Goal: Transaction & Acquisition: Purchase product/service

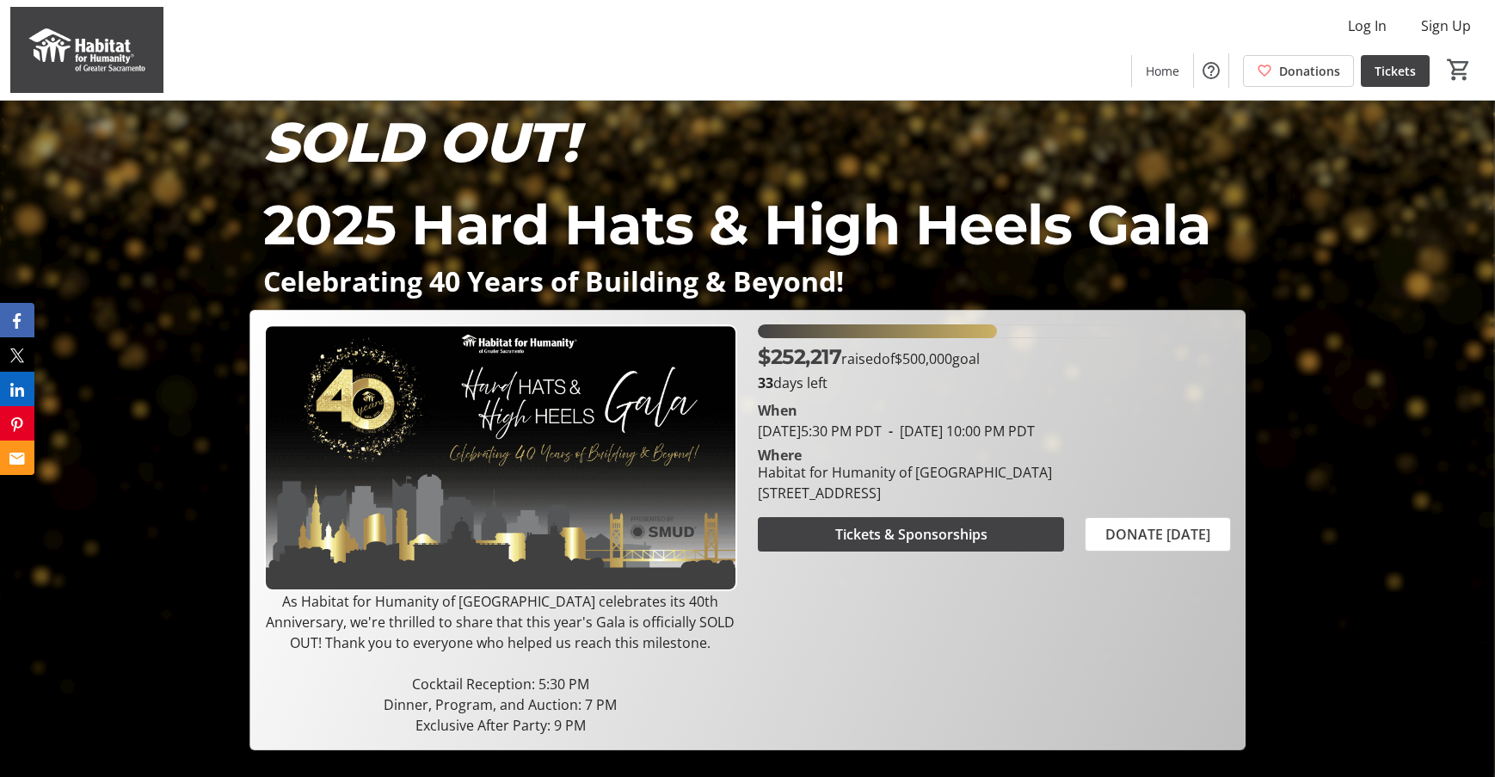
click at [902, 459] on div "Where" at bounding box center [994, 455] width 494 height 14
drag, startPoint x: 760, startPoint y: 472, endPoint x: 1057, endPoint y: 496, distance: 297.7
click at [1057, 496] on div "Habitat for Humanity of [GEOGRAPHIC_DATA] [STREET_ADDRESS]" at bounding box center [904, 482] width 315 height 41
click at [871, 482] on div "[STREET_ADDRESS]" at bounding box center [905, 492] width 294 height 21
drag, startPoint x: 759, startPoint y: 494, endPoint x: 1062, endPoint y: 484, distance: 302.9
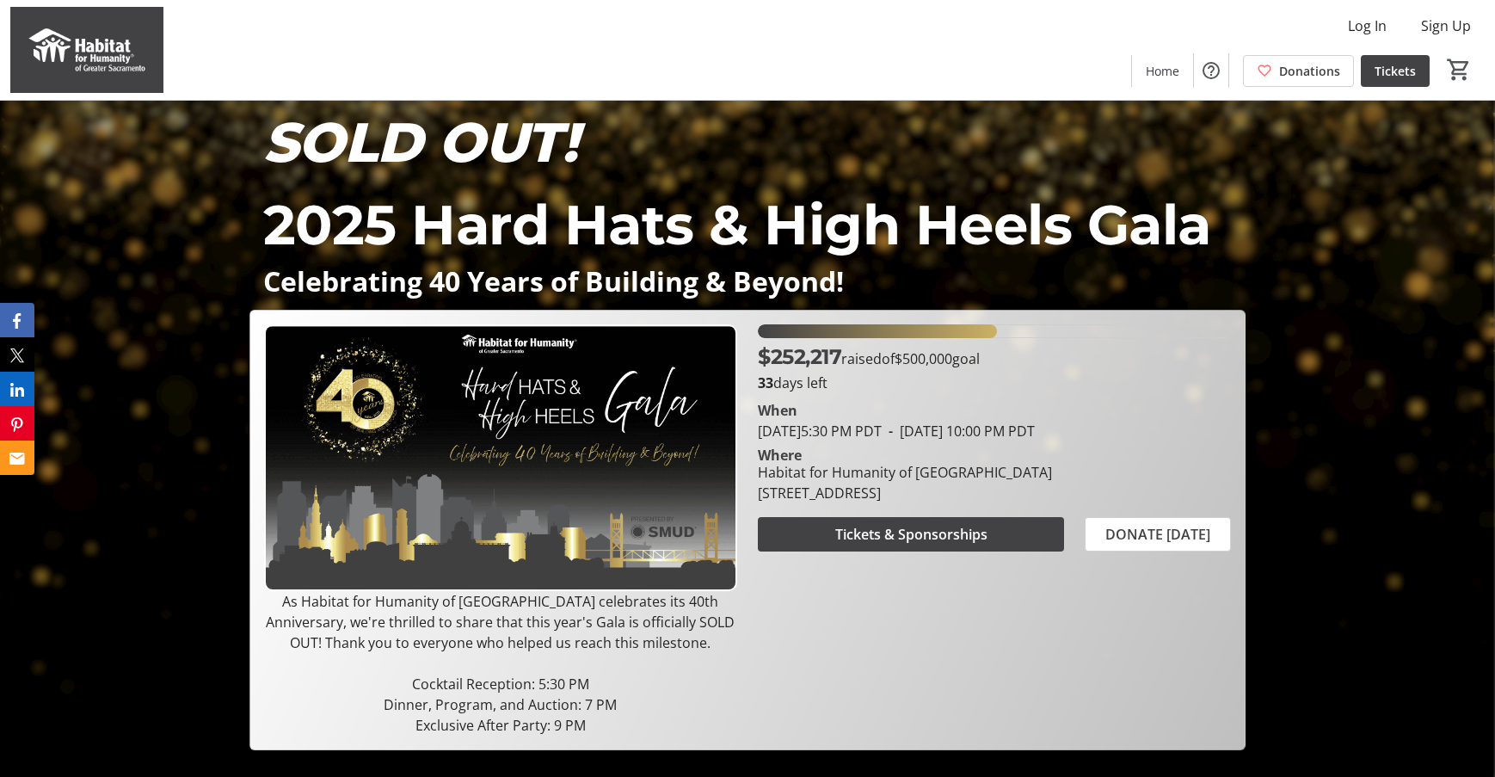
click at [1062, 484] on div "Habitat for Humanity of Greater Sacramento 819 North 10th Street, Sacramento, C…" at bounding box center [904, 482] width 315 height 41
copy div "[STREET_ADDRESS]"
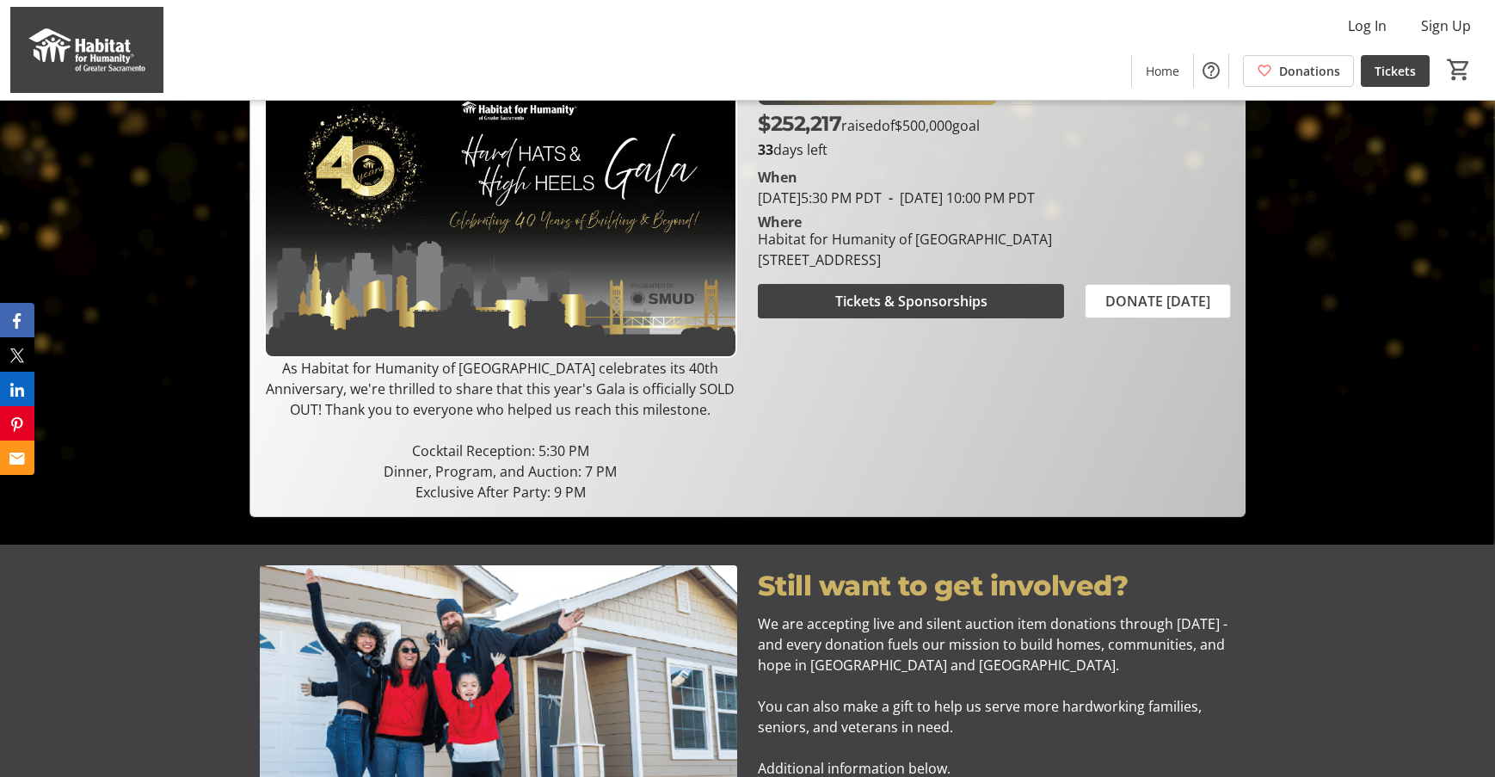
scroll to position [258, 0]
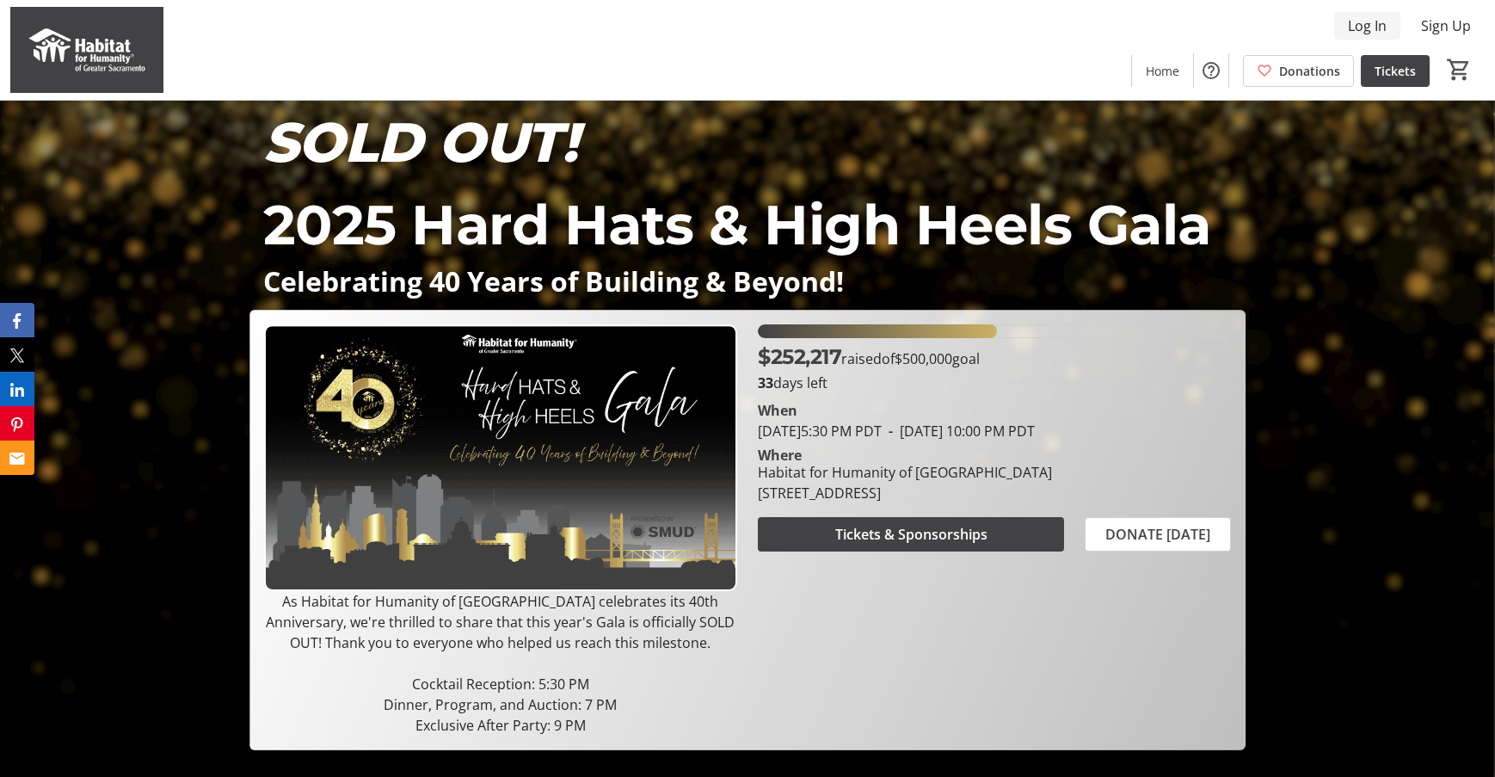
click at [1356, 29] on span "Log In" at bounding box center [1367, 25] width 39 height 21
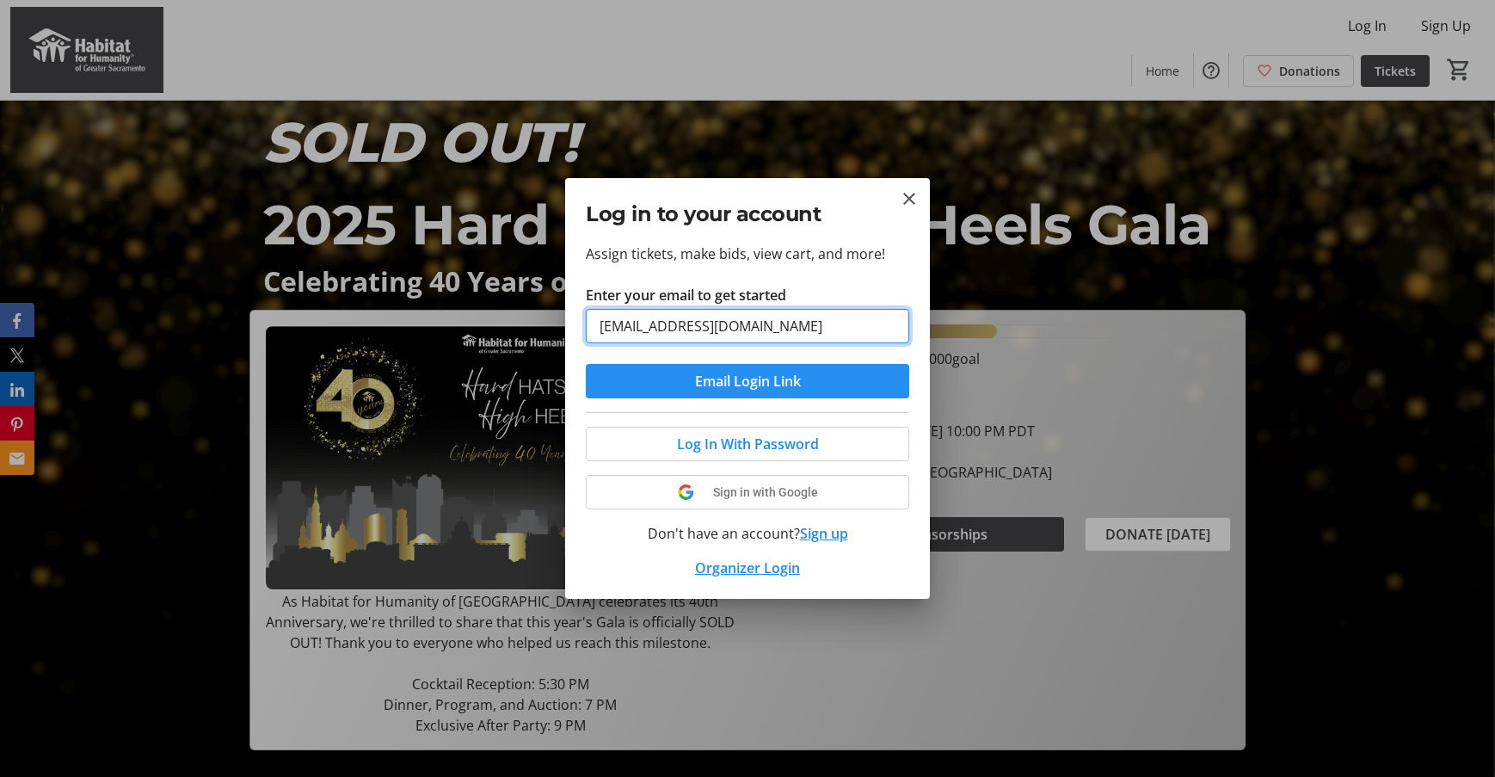
type input "[EMAIL_ADDRESS][DOMAIN_NAME]"
click at [723, 387] on span "Email Login Link" at bounding box center [748, 381] width 106 height 21
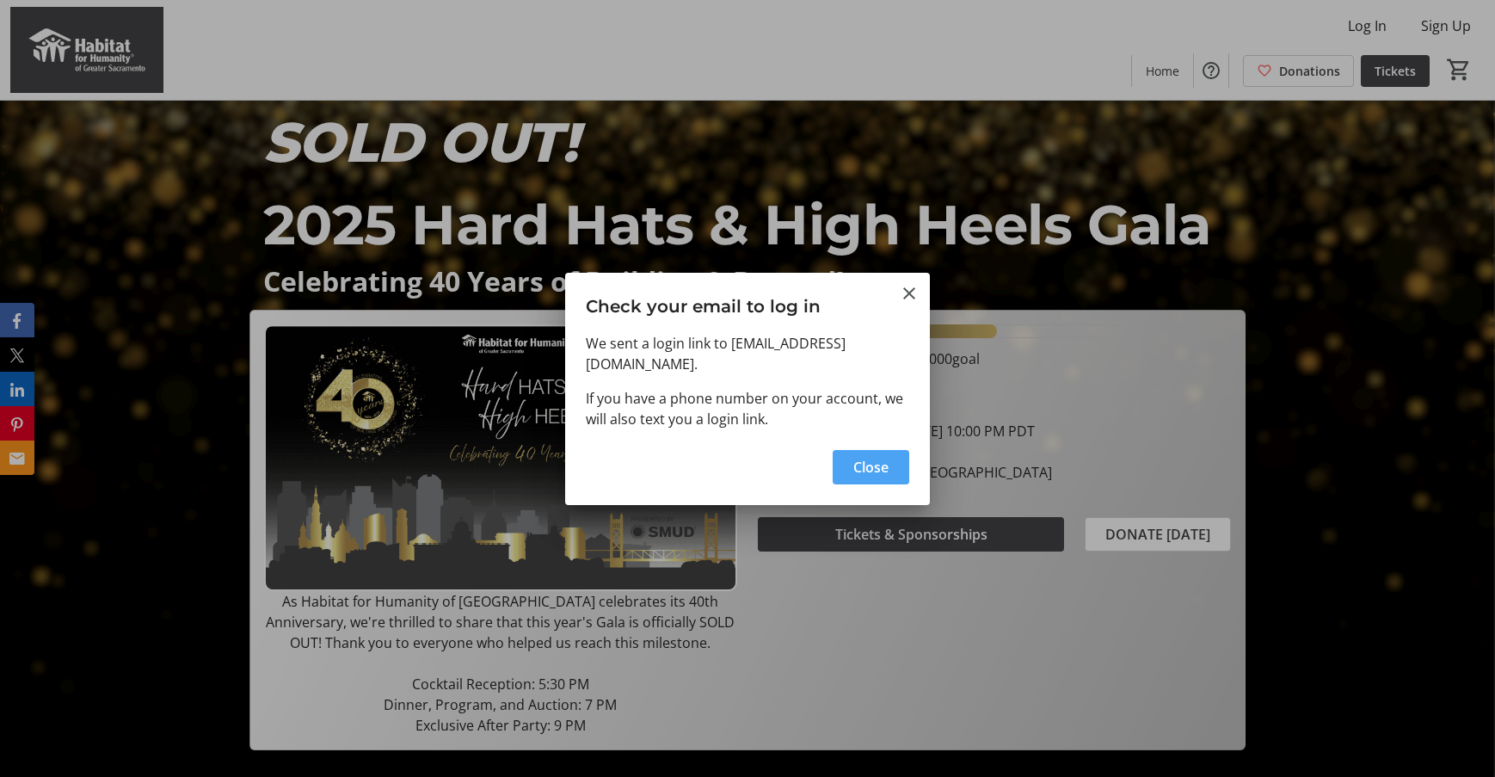
click at [867, 476] on span "Close" at bounding box center [870, 467] width 35 height 21
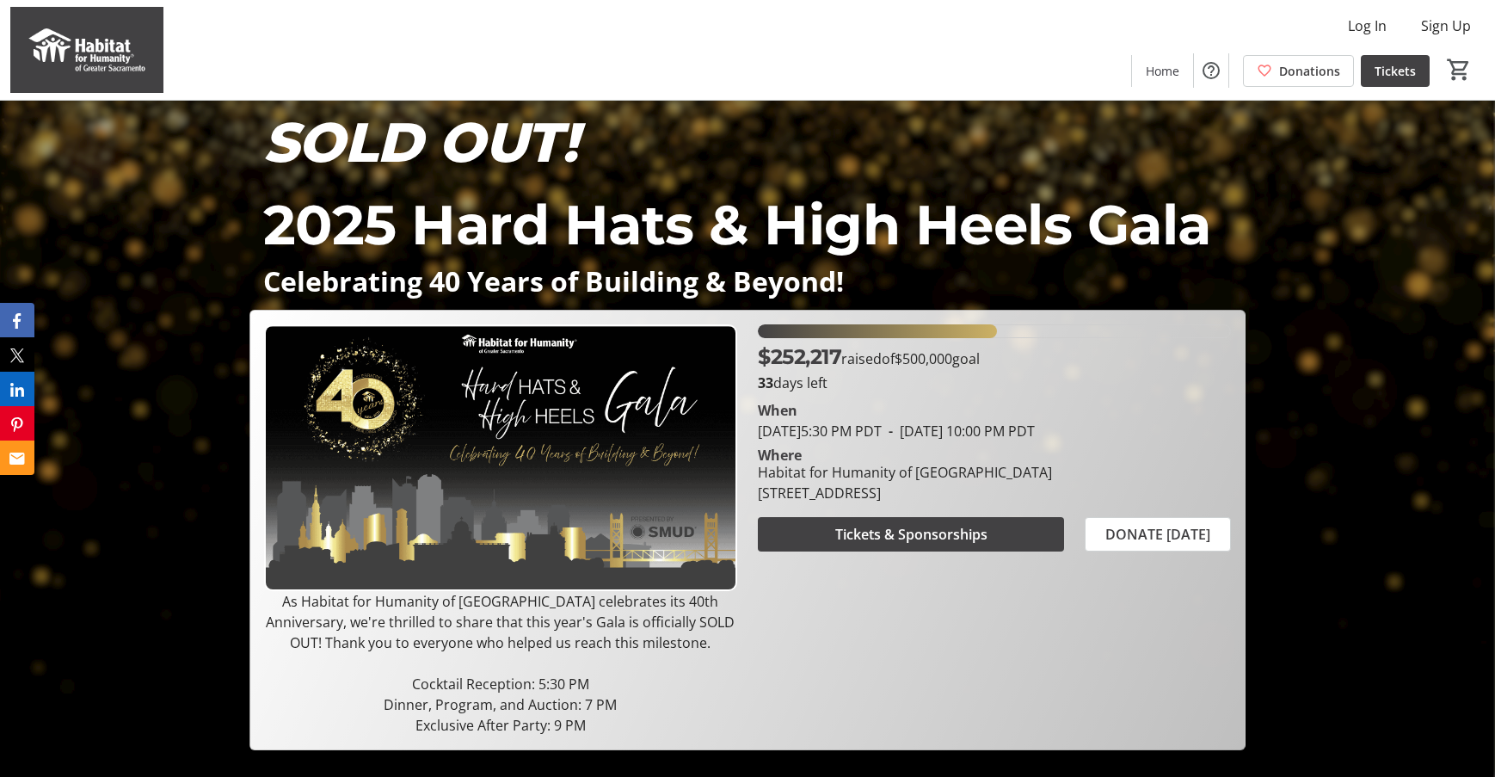
click at [1161, 642] on div "$252,217 raised of $500,000 goal 33 days left [PERSON_NAME][DATE] 5:30 PM PDT -…" at bounding box center [994, 529] width 494 height 411
drag, startPoint x: 1486, startPoint y: 23, endPoint x: 57, endPoint y: 31, distance: 1429.4
click at [57, 27] on img at bounding box center [86, 50] width 153 height 86
click at [59, 38] on img at bounding box center [86, 50] width 153 height 86
